Goal: Complete application form

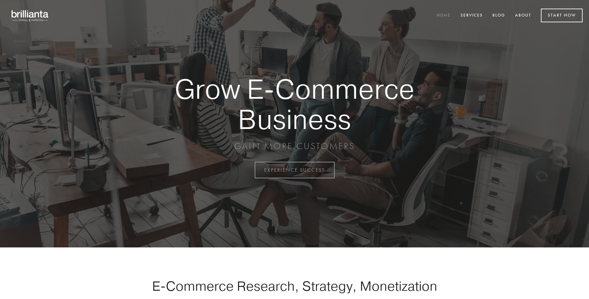
scroll to position [1672, 0]
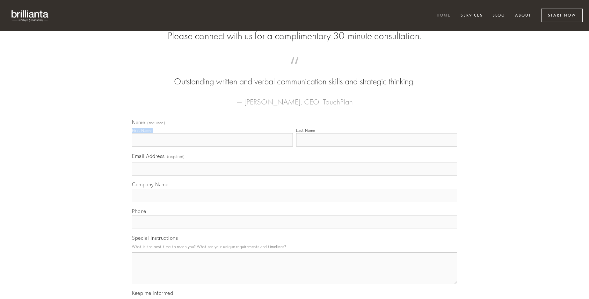
type input "[PERSON_NAME]"
click at [377, 147] on input "Last Name" at bounding box center [376, 139] width 161 height 13
type input "[PERSON_NAME]"
click at [295, 176] on input "Email Address (required)" at bounding box center [294, 168] width 325 height 13
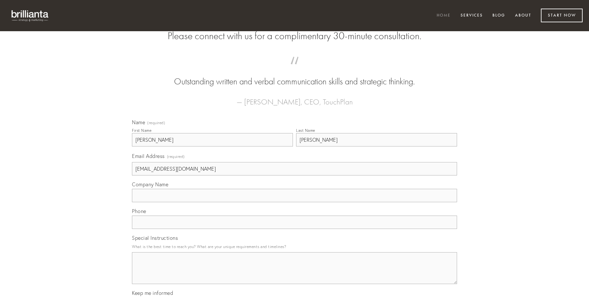
type input "[EMAIL_ADDRESS][DOMAIN_NAME]"
click at [295, 203] on input "Company Name" at bounding box center [294, 195] width 325 height 13
type input "causa"
click at [295, 229] on input "text" at bounding box center [294, 222] width 325 height 13
click at [295, 274] on textarea "Special Instructions" at bounding box center [294, 269] width 325 height 32
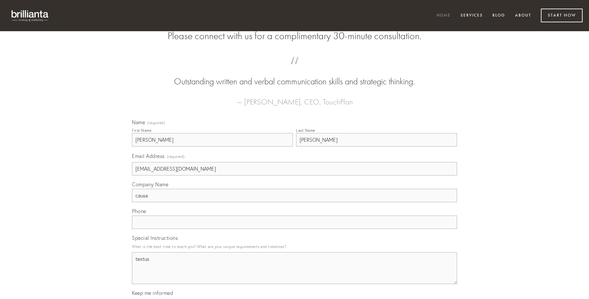
type textarea "textus"
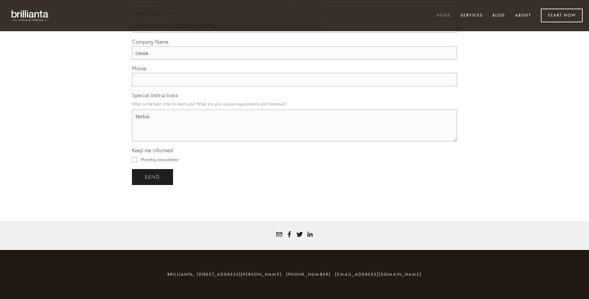
click at [153, 177] on span "send" at bounding box center [153, 177] width 16 height 6
